Goal: Book appointment/travel/reservation

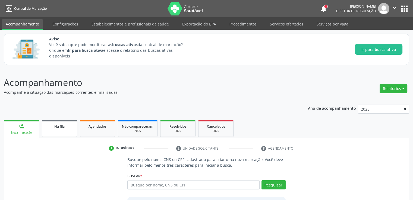
click at [65, 128] on div "Na fila" at bounding box center [59, 126] width 27 height 6
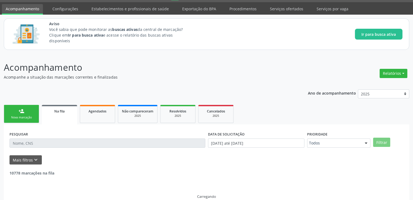
scroll to position [23, 0]
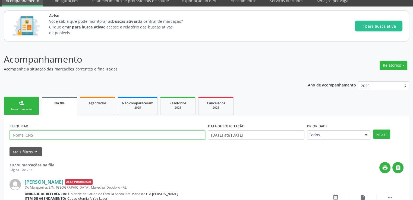
click at [40, 132] on input "text" at bounding box center [107, 135] width 196 height 9
type input "700103488369920"
click at [373, 130] on button "Filtrar" at bounding box center [381, 134] width 17 height 9
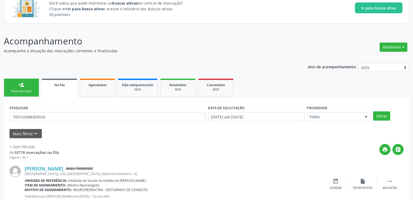
scroll to position [59, 0]
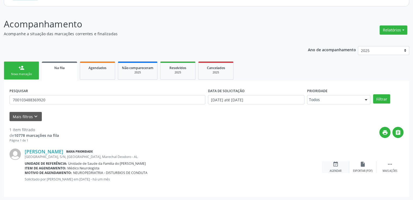
click at [331, 164] on div "event_available Agendar" at bounding box center [335, 167] width 27 height 12
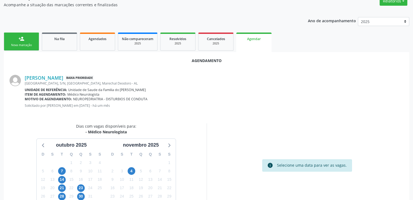
scroll to position [121, 0]
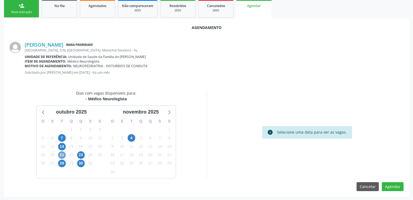
click at [60, 156] on span "21" at bounding box center [62, 155] width 8 height 8
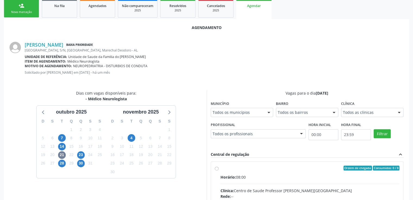
click at [216, 168] on input "Ordem de chegada Consumidos: 0 / 8 Horário: 08:00 Clínica: Centro de Saude Prof…" at bounding box center [217, 168] width 4 height 5
radio input "true"
click at [216, 168] on input "Ordem de chegada Consumidos: 0 / 8 Horário: 08:00 Clínica: Centro de Saude Prof…" at bounding box center [217, 168] width 4 height 5
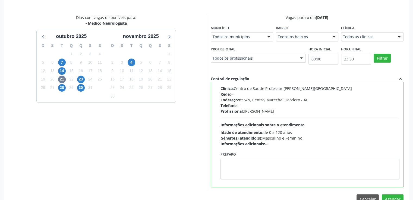
scroll to position [209, 0]
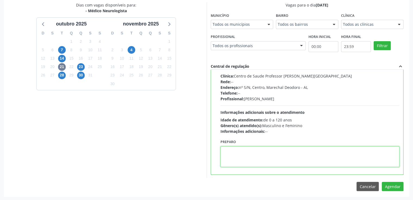
click at [251, 154] on textarea at bounding box center [309, 157] width 179 height 21
type textarea "DRA [PERSON_NAME] ATENDE NO CERTEA"
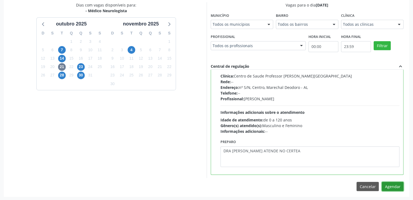
click at [391, 187] on button "Agendar" at bounding box center [393, 186] width 22 height 9
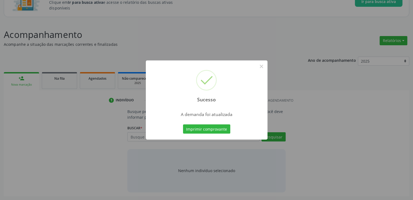
scroll to position [48, 0]
click at [262, 68] on button "×" at bounding box center [261, 66] width 9 height 9
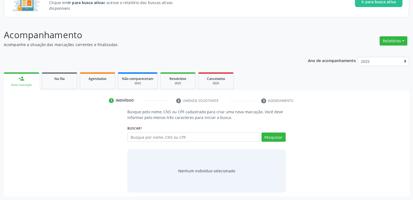
click at [108, 80] on div "Agendados" at bounding box center [97, 79] width 27 height 6
click at [108, 80] on div "Acompanhamento Acompanhe a situação das marcações correntes e finalizadas Relat…" at bounding box center [206, 112] width 405 height 169
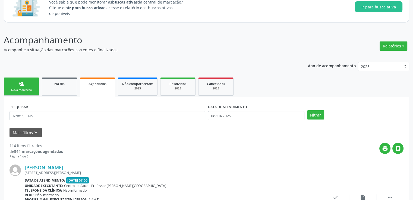
scroll to position [126, 0]
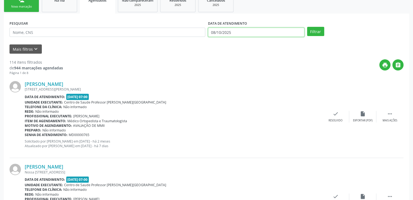
click at [271, 29] on input "08/10/2025" at bounding box center [256, 32] width 96 height 9
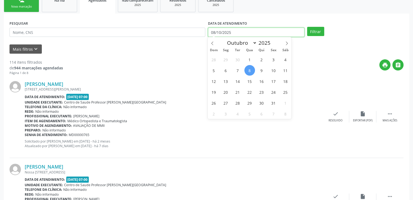
click at [271, 29] on input "08/10/2025" at bounding box center [256, 32] width 96 height 9
click at [250, 74] on span "8" at bounding box center [249, 70] width 11 height 11
type input "08/10/2025"
click at [250, 74] on span "8" at bounding box center [249, 70] width 11 height 11
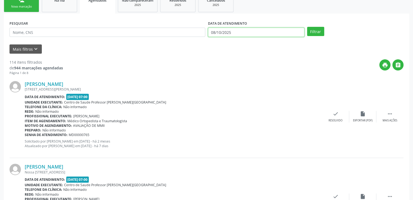
click at [243, 31] on input "08/10/2025" at bounding box center [256, 32] width 96 height 9
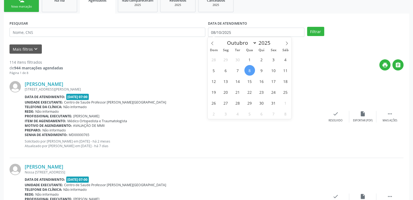
click at [251, 68] on span "8" at bounding box center [249, 70] width 11 height 11
type input "08/10/2025"
click at [247, 30] on input "08/10/2025" at bounding box center [256, 32] width 96 height 9
click at [311, 33] on button "Filtrar" at bounding box center [315, 31] width 17 height 9
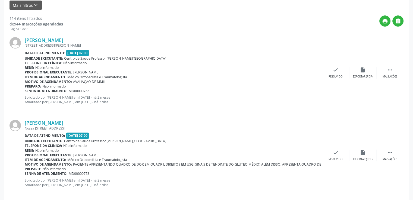
scroll to position [72, 0]
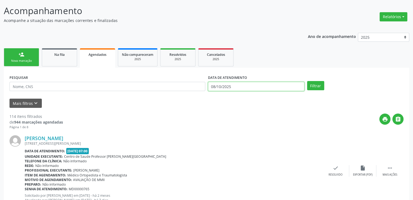
click at [218, 88] on body "Central de Marcação notifications [PERSON_NAME] Diretor de regulação  Configur…" at bounding box center [206, 28] width 413 height 200
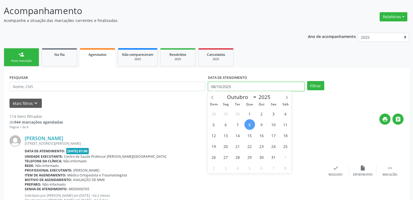
click at [218, 88] on input "08/10/2025" at bounding box center [256, 86] width 96 height 9
click at [248, 125] on span "8" at bounding box center [249, 124] width 11 height 11
type input "08/10/2025"
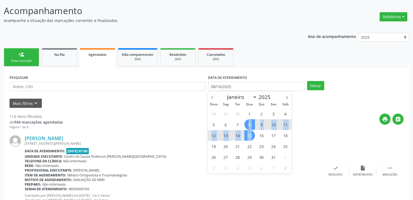
click at [249, 139] on div "28 29 30 1 2 3 4 5 6 7 8 9 10 11 12 13 14 15 16 17 18 19 20 21 22 23 24 25 26 2…" at bounding box center [250, 140] width 84 height 65
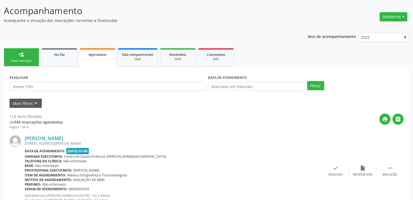
click at [303, 127] on div "print " at bounding box center [233, 122] width 340 height 16
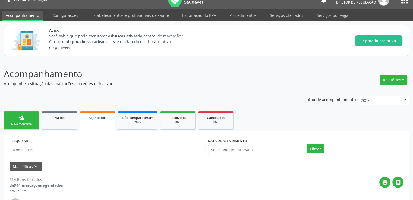
scroll to position [0, 0]
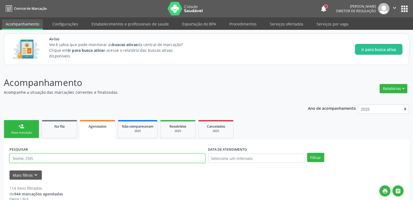
click at [56, 156] on input "text" at bounding box center [107, 158] width 196 height 9
paste input "898006324452141"
type input "898006324452141"
click at [307, 153] on button "Filtrar" at bounding box center [315, 157] width 17 height 9
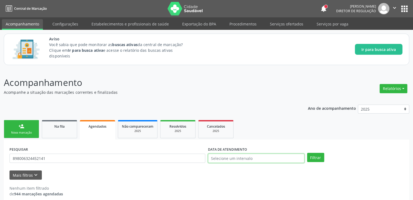
click at [224, 156] on input "text" at bounding box center [256, 158] width 96 height 9
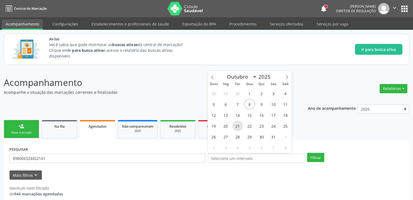
click at [237, 123] on span "21" at bounding box center [237, 126] width 11 height 11
type input "[DATE]"
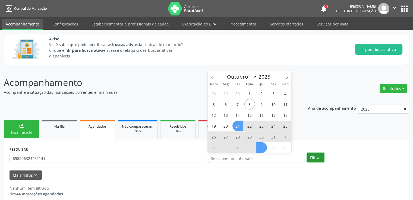
click at [314, 159] on button "Filtrar" at bounding box center [315, 157] width 17 height 9
select select "9"
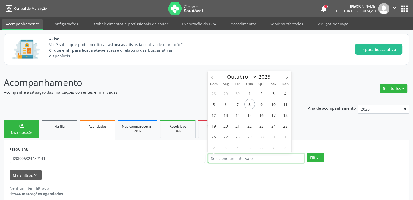
click at [226, 156] on input "text" at bounding box center [256, 158] width 96 height 9
click at [234, 128] on span "21" at bounding box center [237, 126] width 11 height 11
type input "[DATE]"
click at [234, 128] on span "21" at bounding box center [237, 126] width 11 height 11
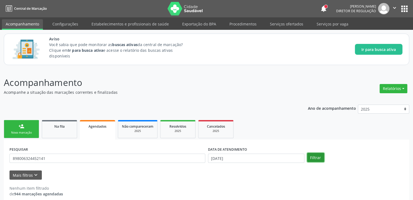
click at [318, 161] on button "Filtrar" at bounding box center [315, 157] width 17 height 9
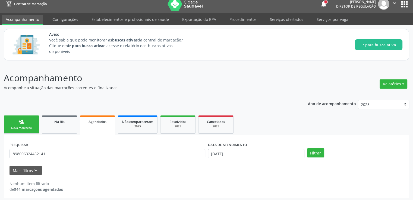
scroll to position [6, 0]
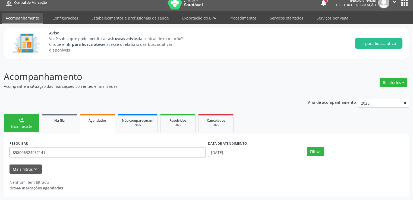
drag, startPoint x: 65, startPoint y: 153, endPoint x: 0, endPoint y: 158, distance: 65.1
click at [0, 158] on div "Acompanhamento Acompanhe a situação das marcações correntes e finalizadas Relat…" at bounding box center [206, 132] width 413 height 138
type input "700103488369920"
click at [307, 147] on button "Filtrar" at bounding box center [315, 151] width 17 height 9
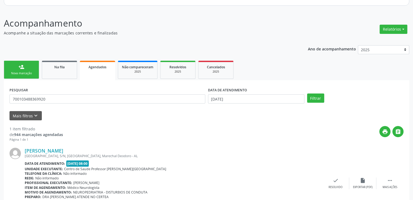
scroll to position [93, 0]
